Goal: Information Seeking & Learning: Learn about a topic

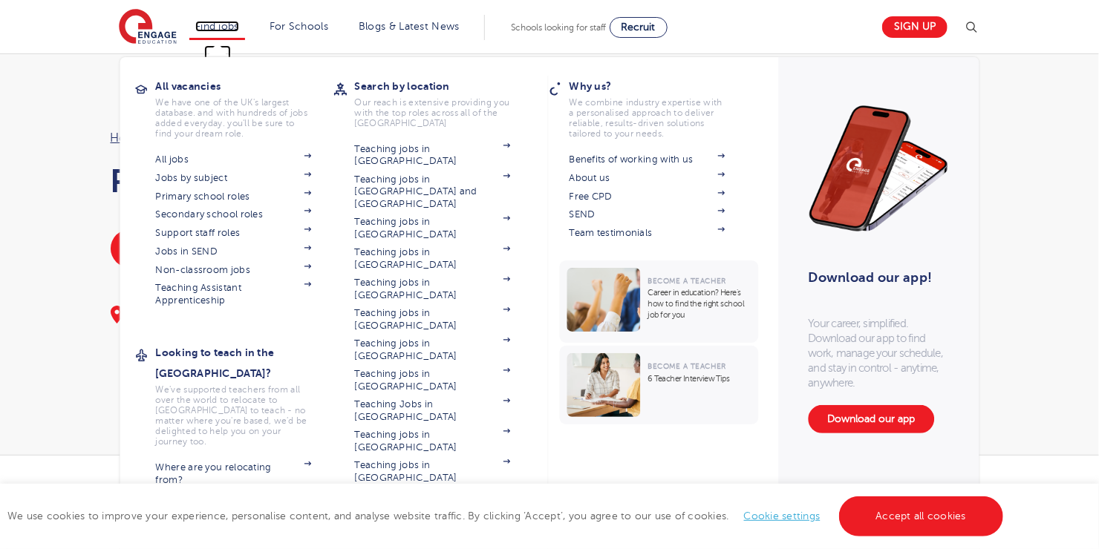
click at [237, 24] on link "Find jobs" at bounding box center [217, 26] width 44 height 11
click at [194, 162] on link "All jobs" at bounding box center [234, 160] width 156 height 12
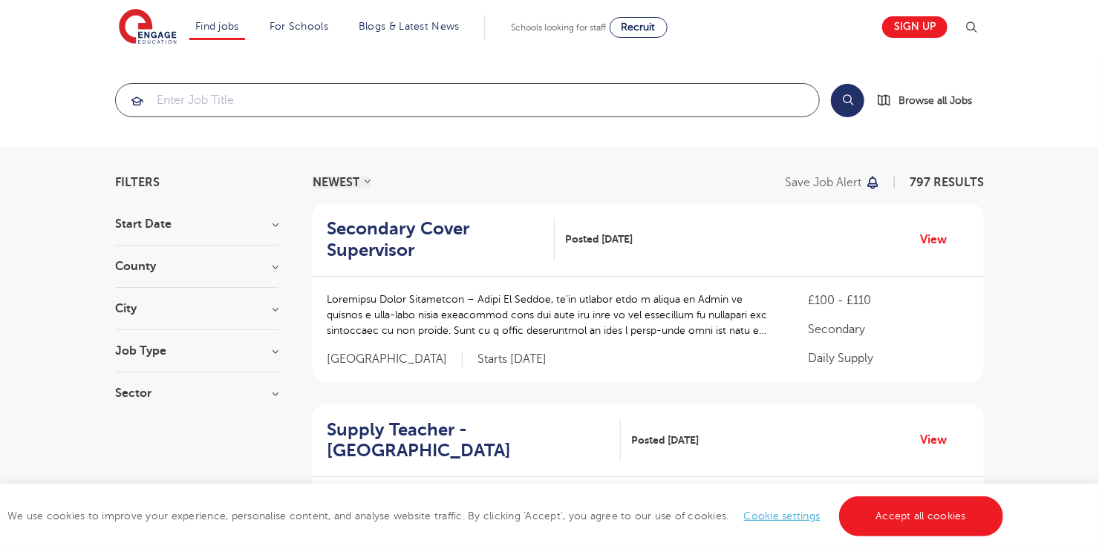
click at [259, 105] on input "search" at bounding box center [467, 100] width 703 height 33
click at [139, 319] on div "City Hounslow 60 Wandsworth 34 Newham 32 Leeds 31 Bromley 28 Show more" at bounding box center [196, 316] width 163 height 27
click at [278, 307] on h3 "City" at bounding box center [196, 309] width 163 height 12
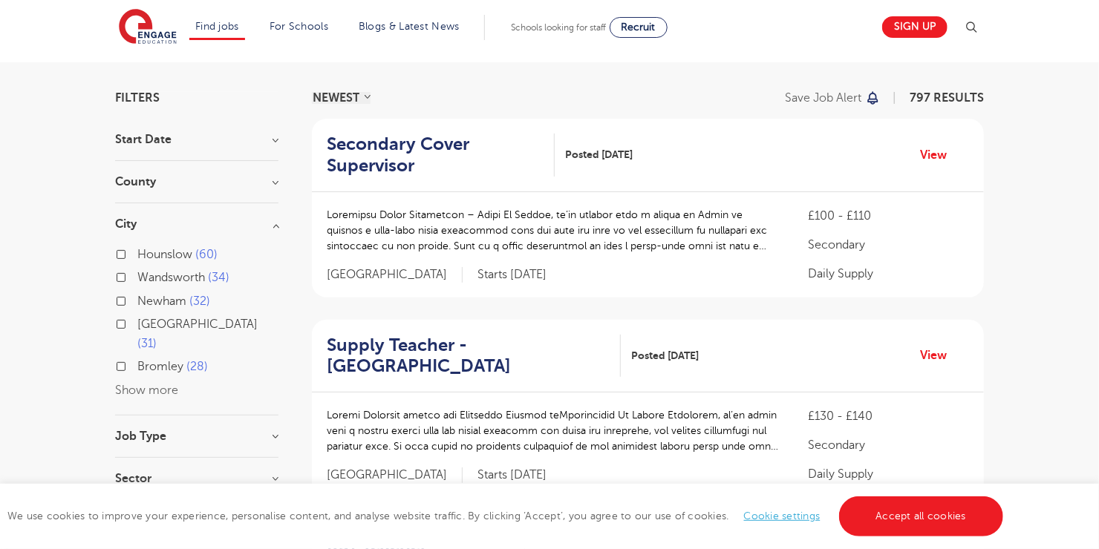
scroll to position [119, 0]
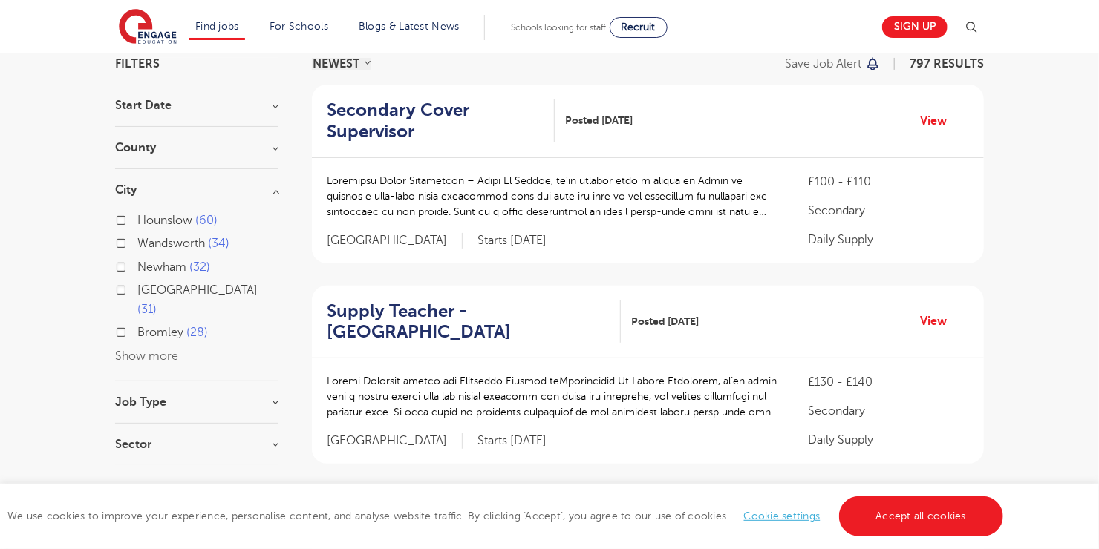
click at [152, 326] on span "Bromley" at bounding box center [160, 332] width 46 height 13
click at [147, 326] on input "Bromley 28" at bounding box center [142, 331] width 10 height 10
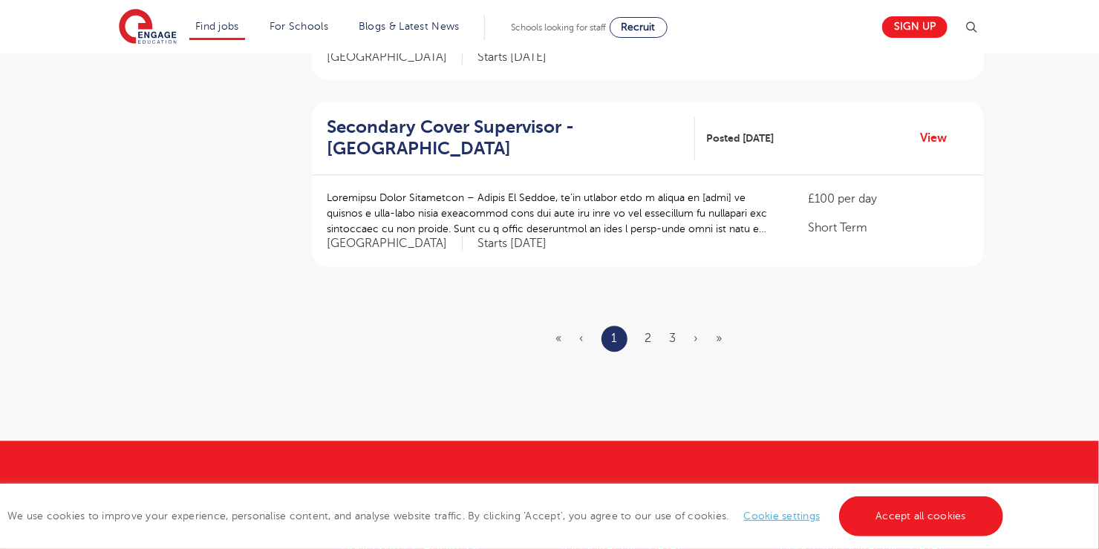
scroll to position [1782, 0]
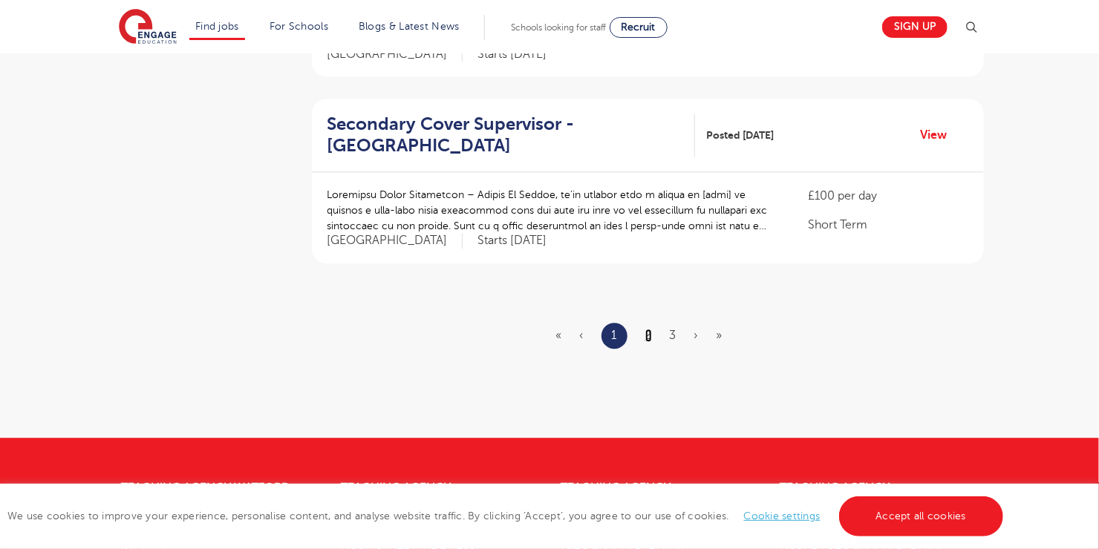
click at [647, 332] on link "2" at bounding box center [648, 335] width 7 height 13
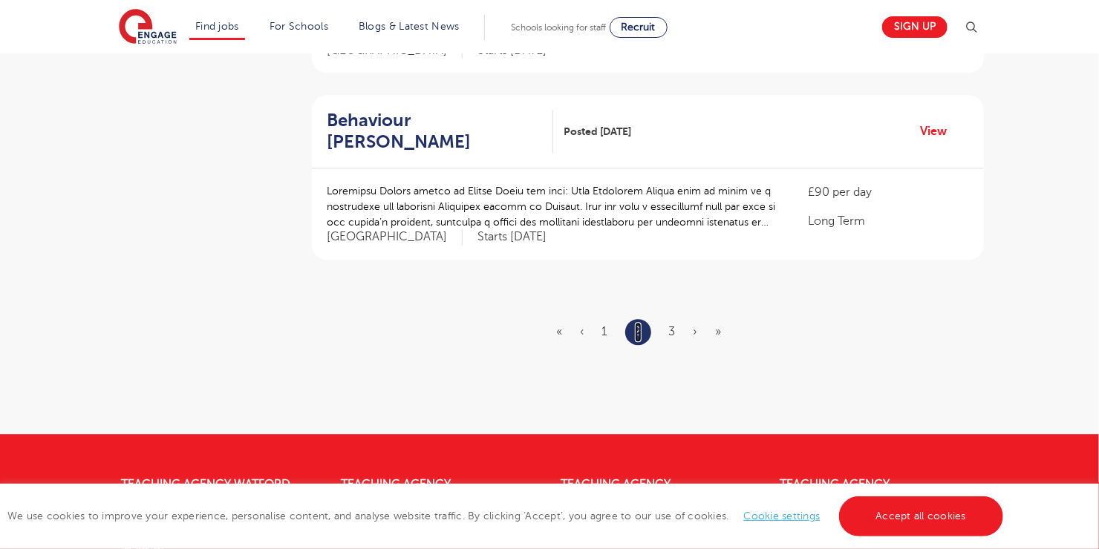
scroll to position [0, 0]
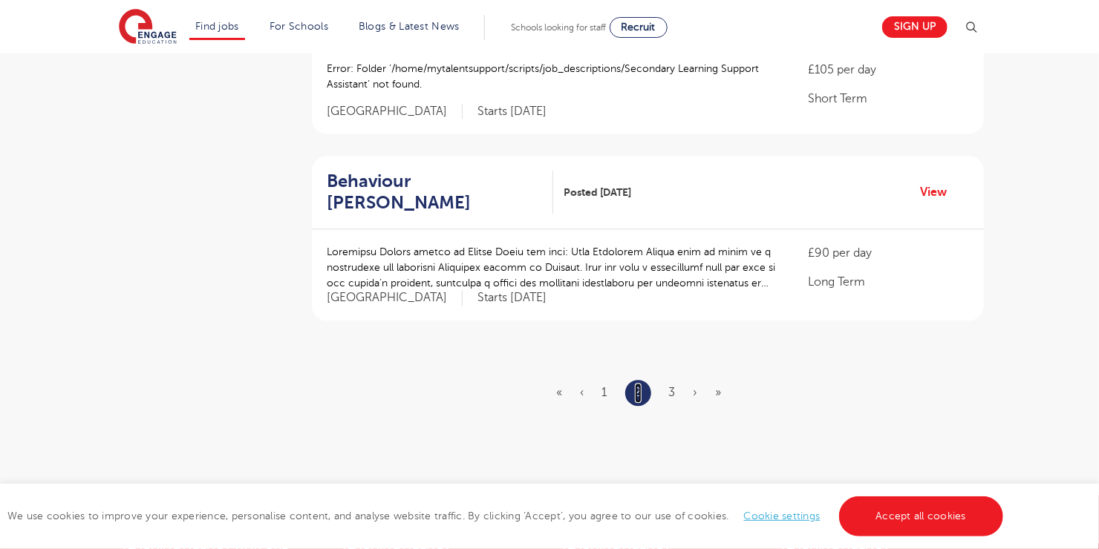
scroll to position [1722, 0]
click at [673, 385] on link "3" at bounding box center [672, 391] width 7 height 13
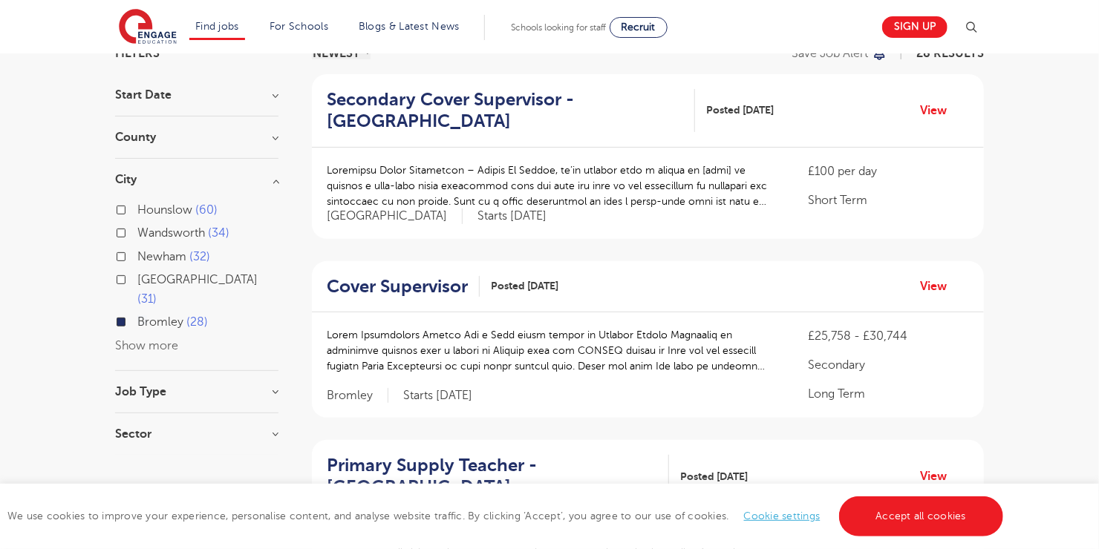
scroll to position [148, 0]
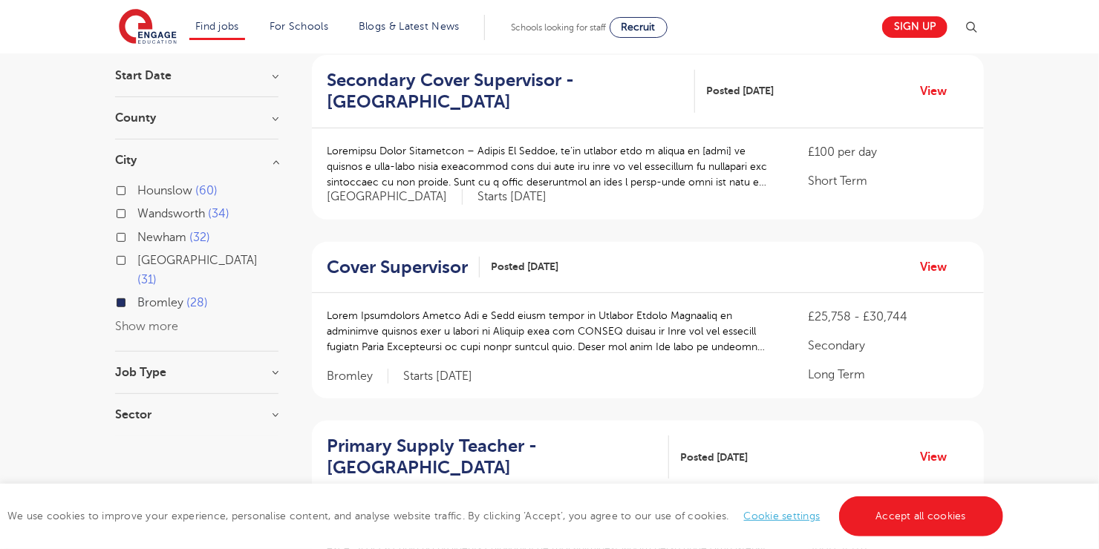
click at [164, 320] on button "Show more" at bounding box center [146, 326] width 63 height 13
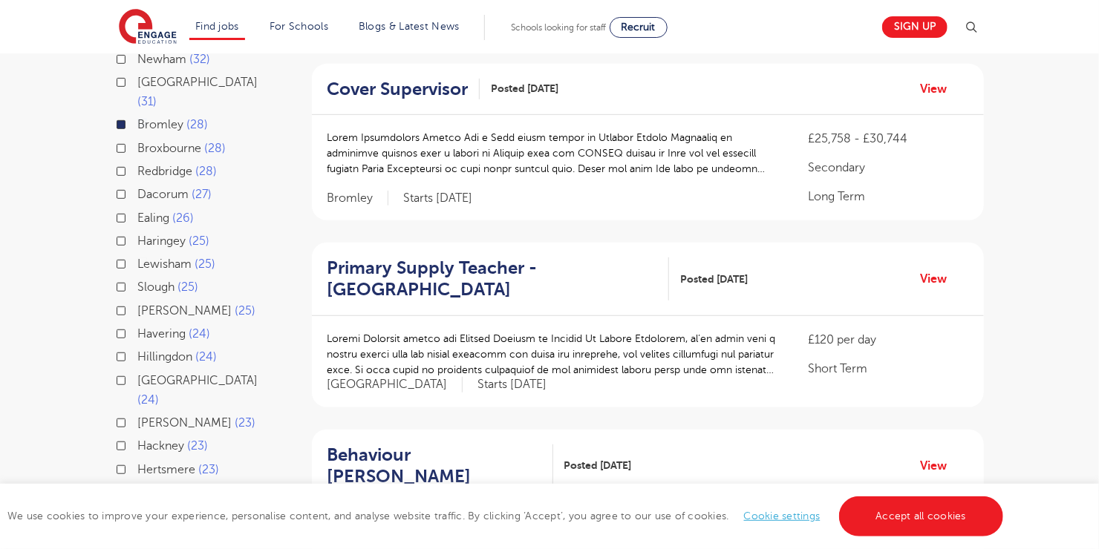
scroll to position [356, 0]
